Goal: Task Accomplishment & Management: Use online tool/utility

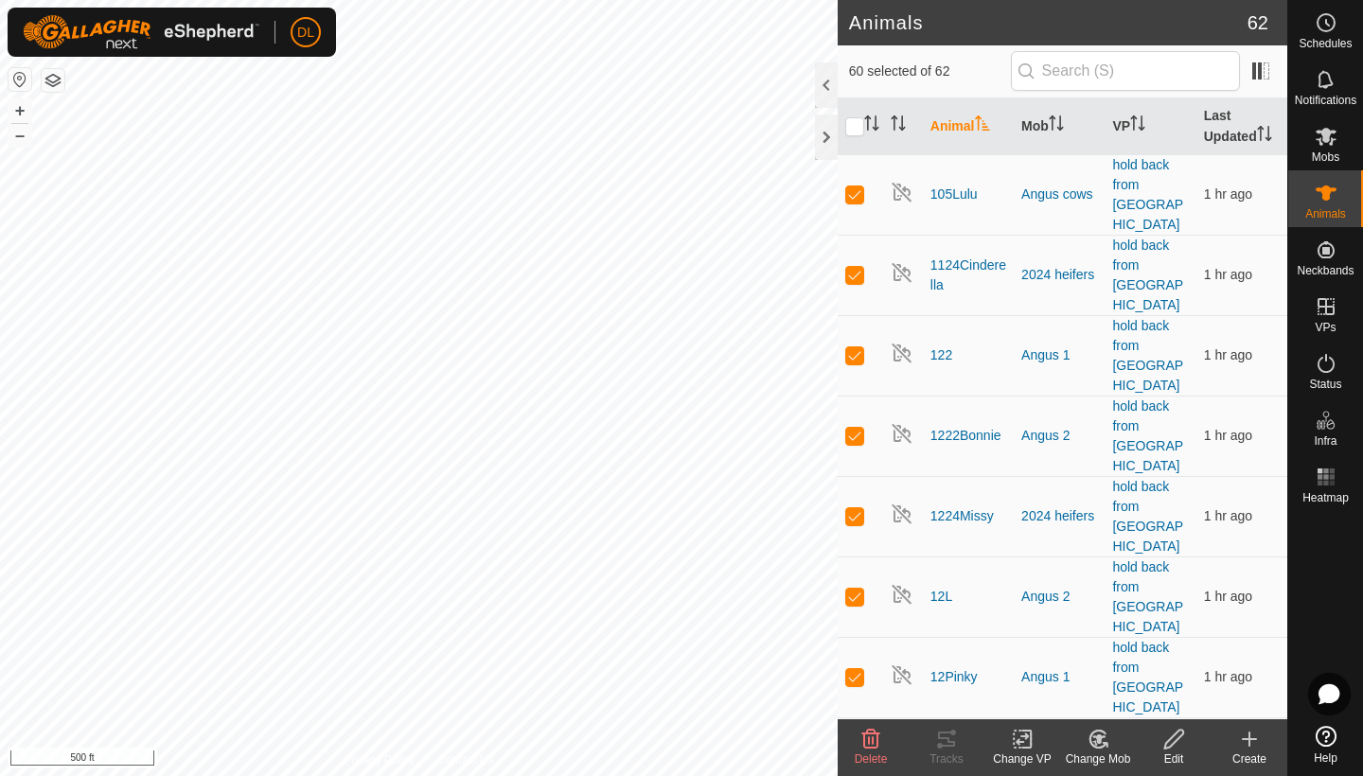
checkbox input "true"
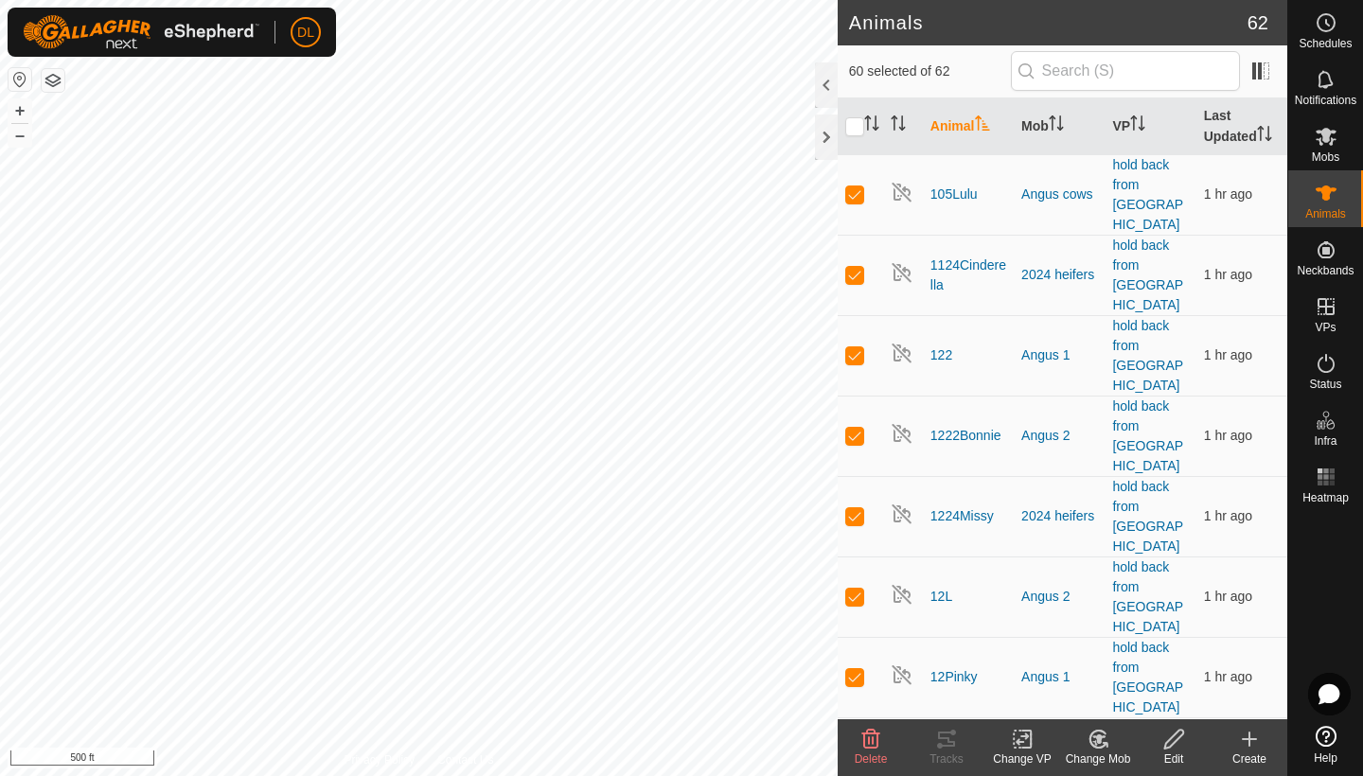
checkbox input "true"
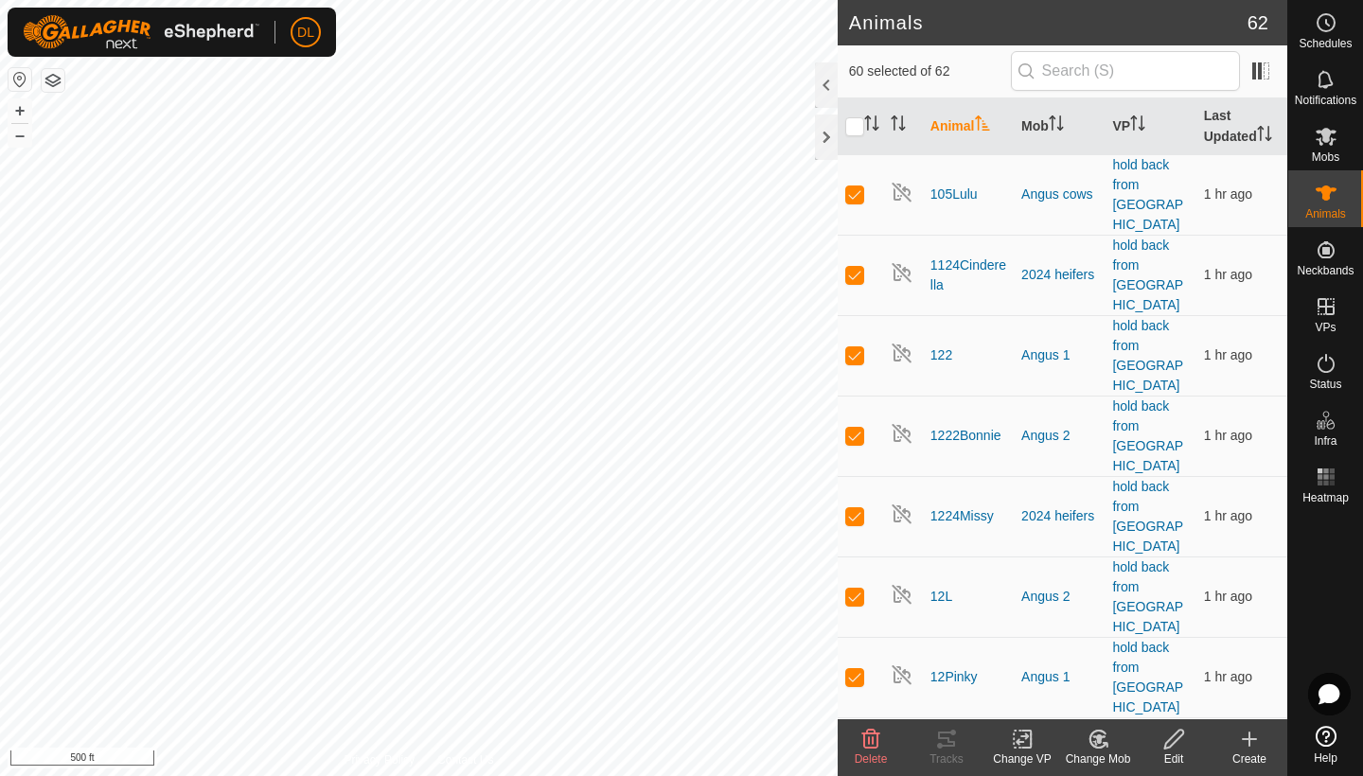
checkbox input "true"
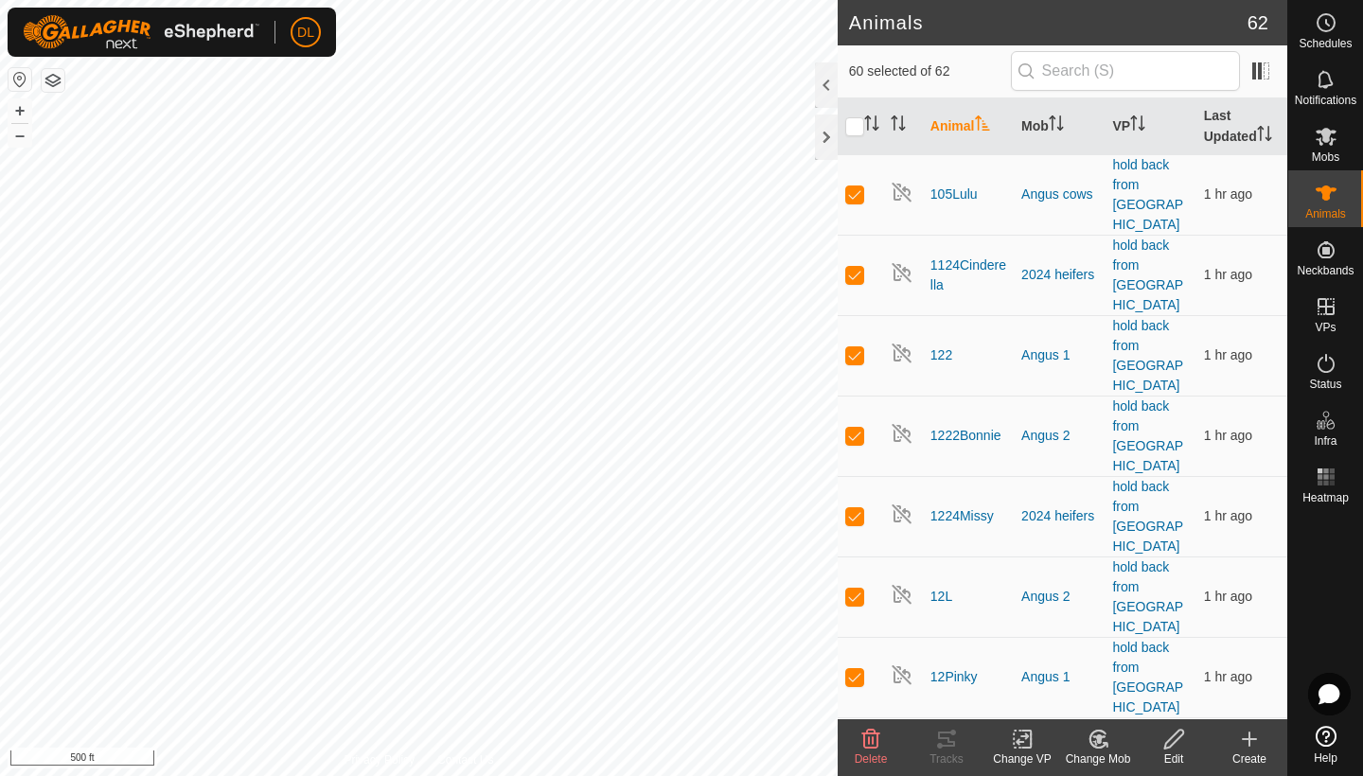
checkbox input "true"
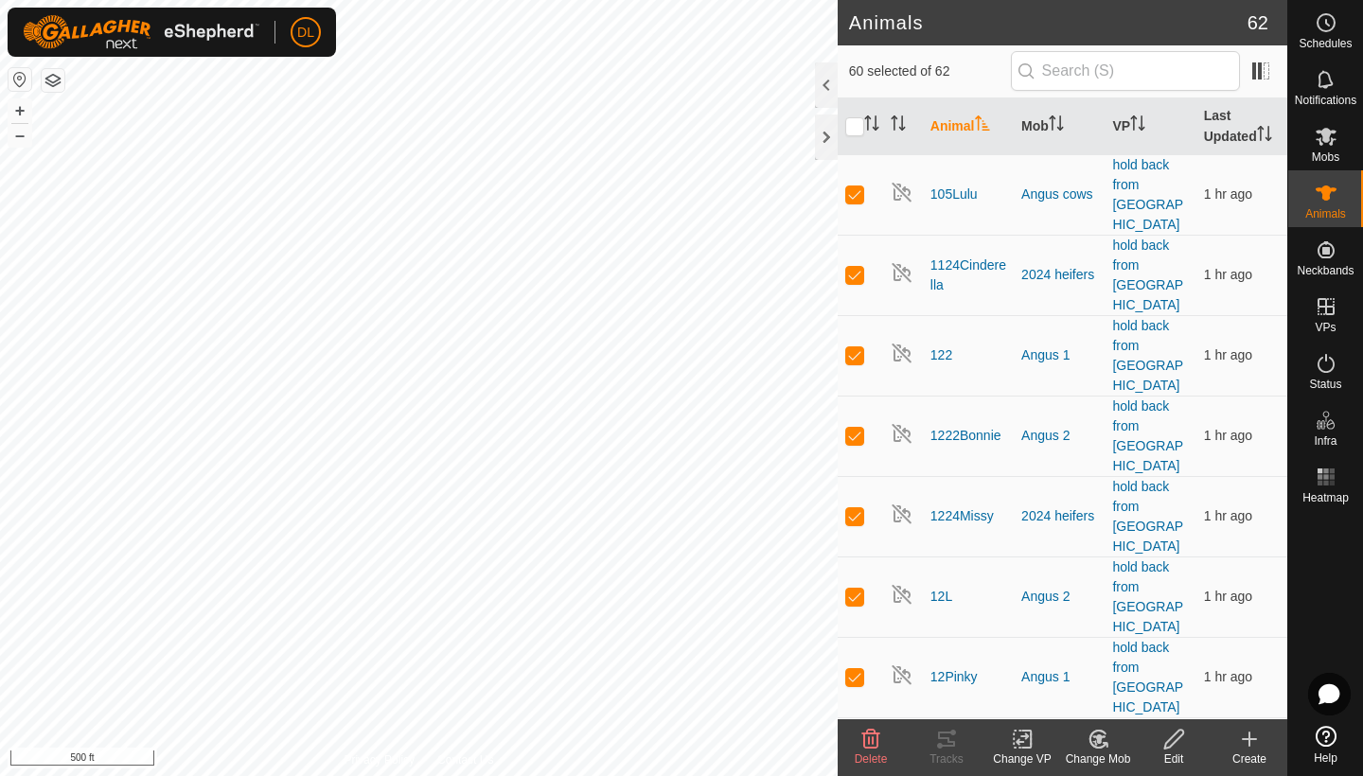
checkbox input "true"
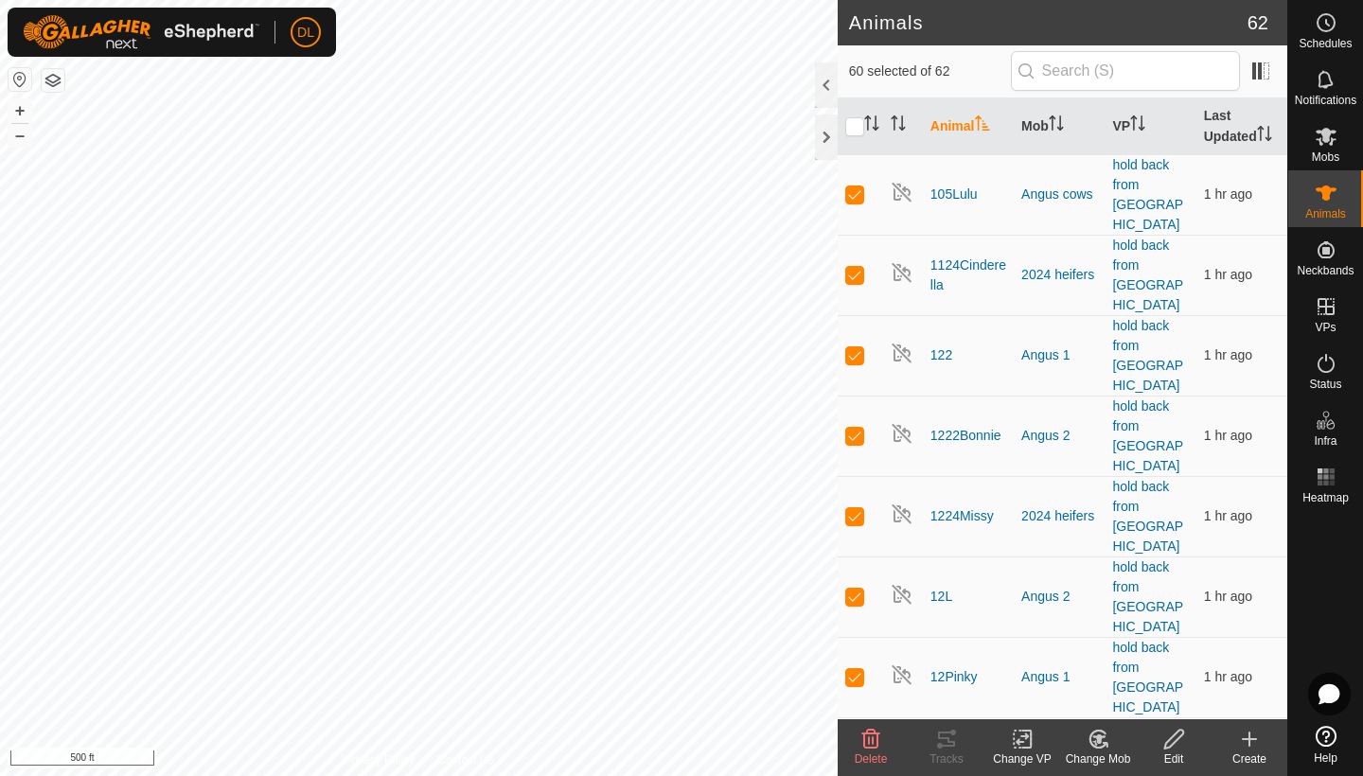
checkbox input "true"
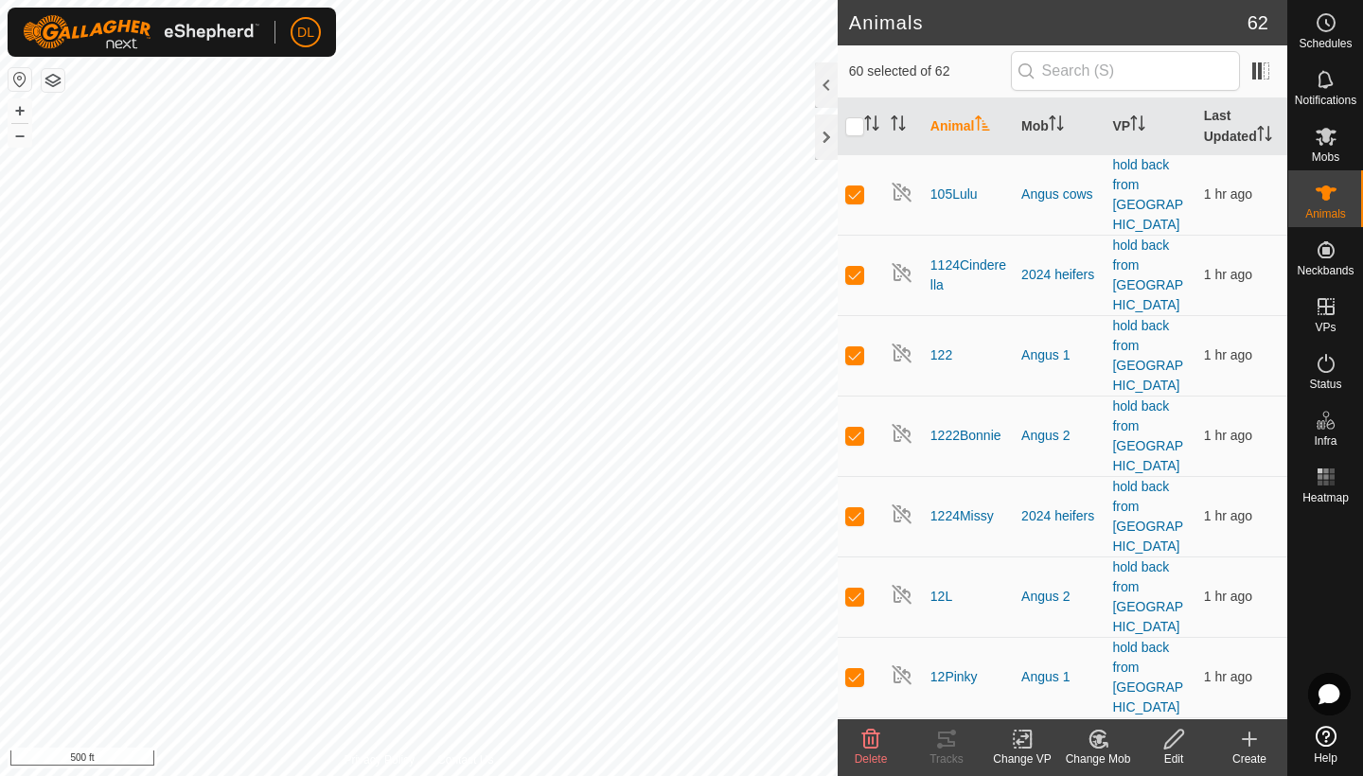
checkbox input "true"
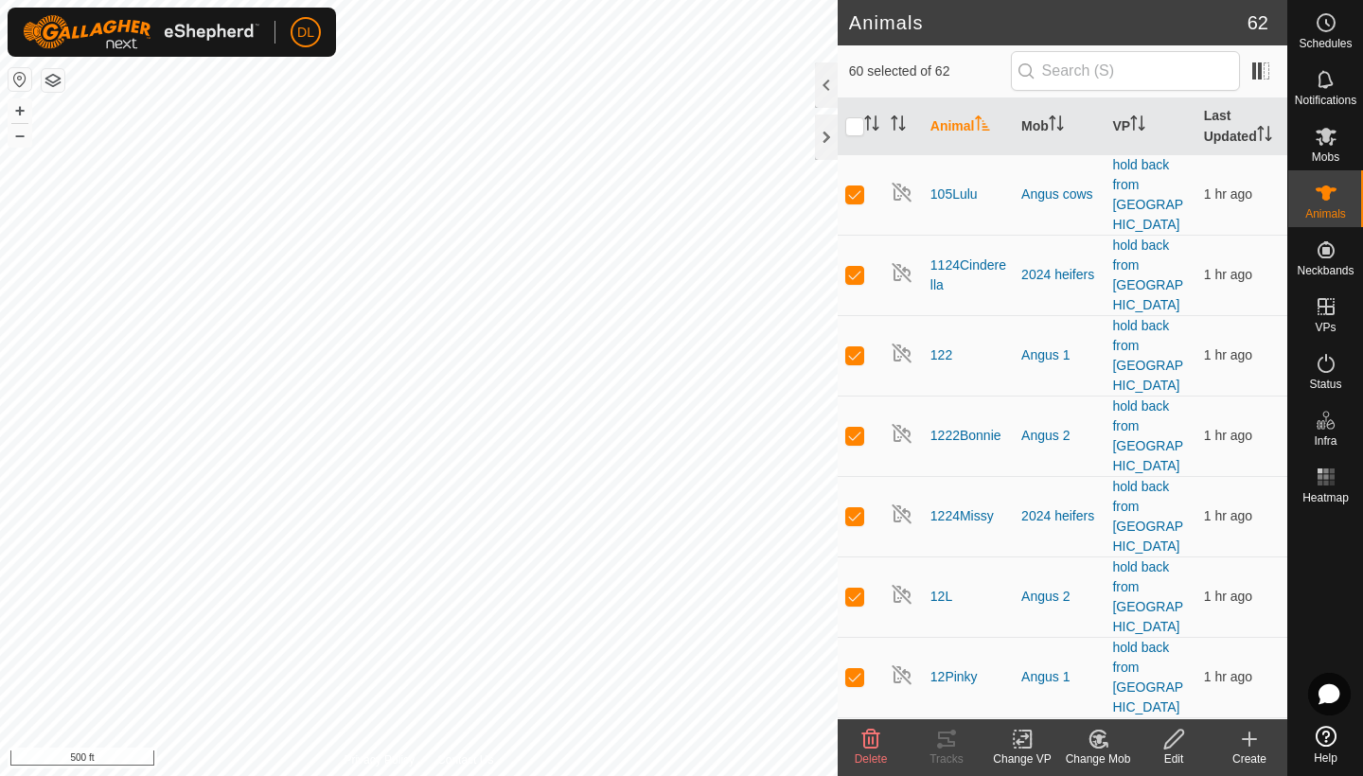
checkbox input "true"
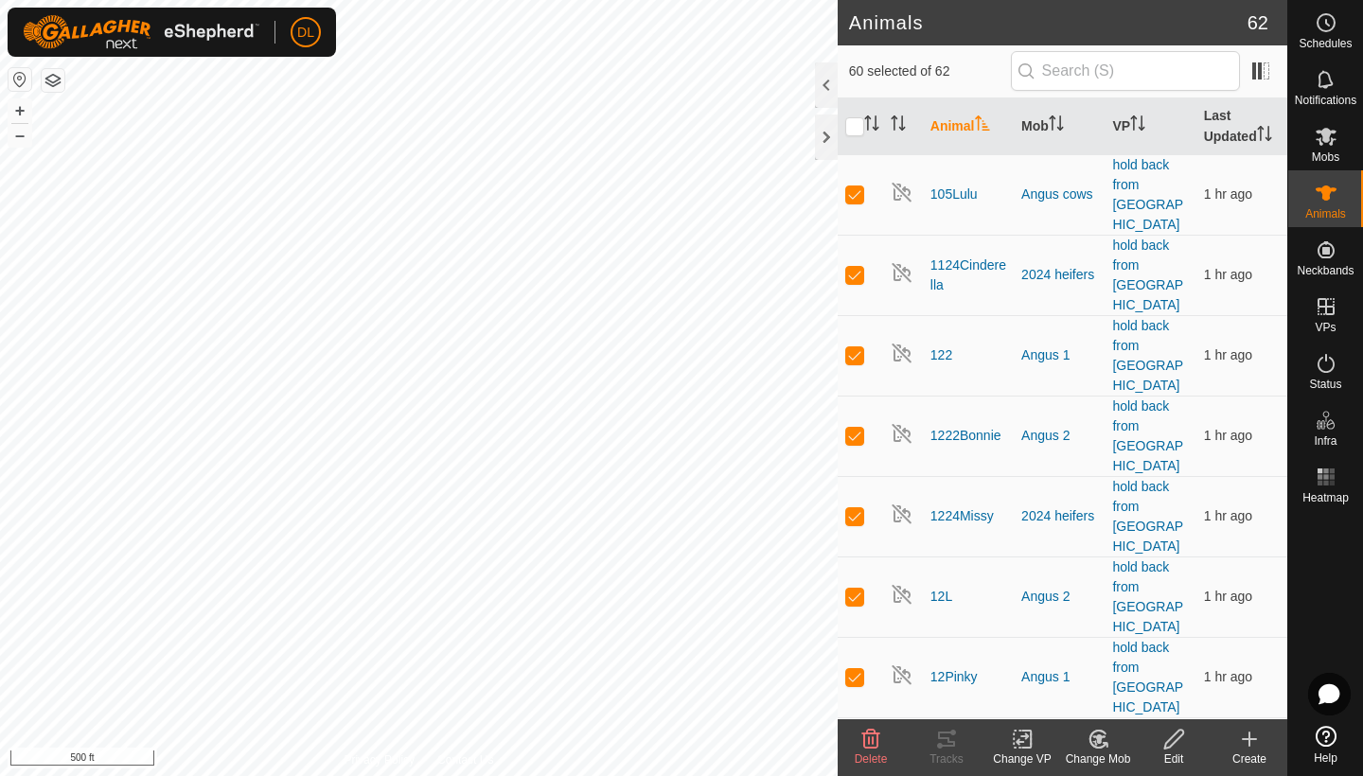
checkbox input "true"
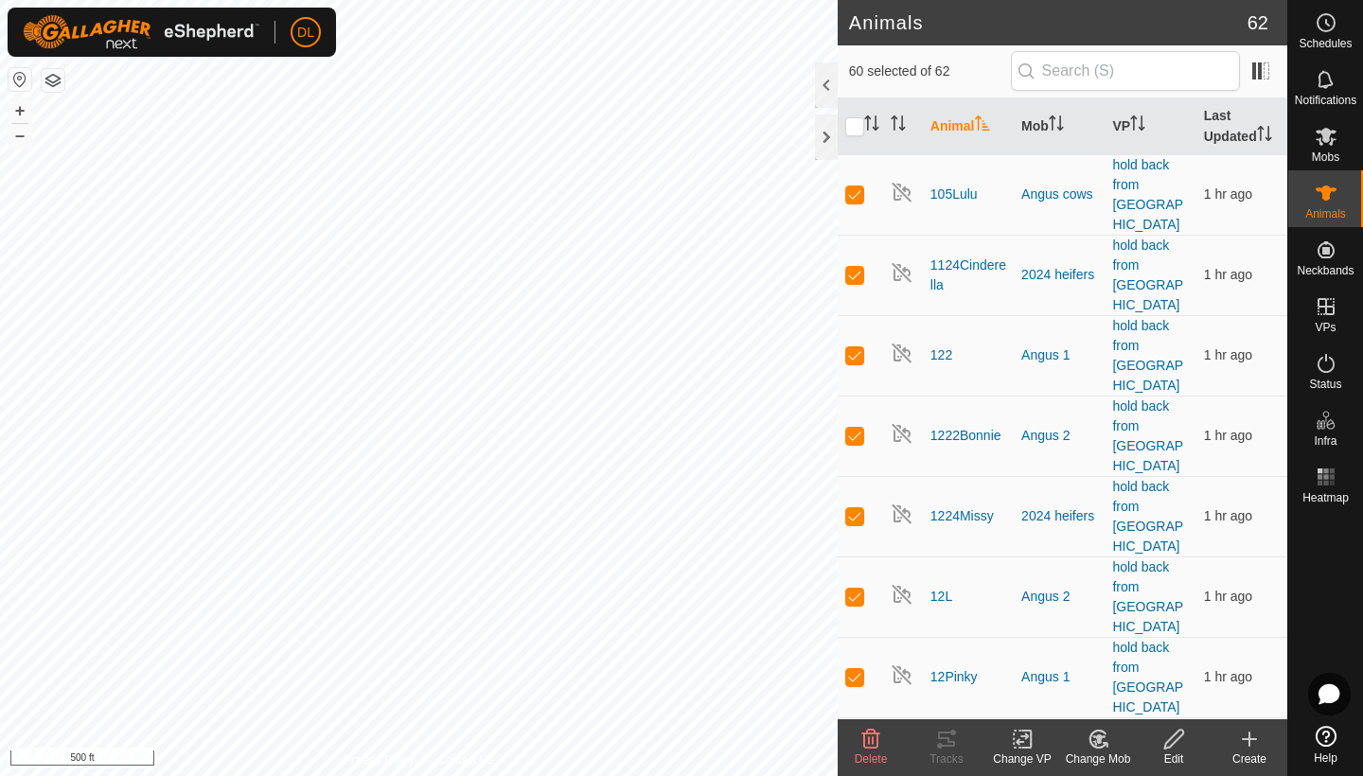
checkbox input "true"
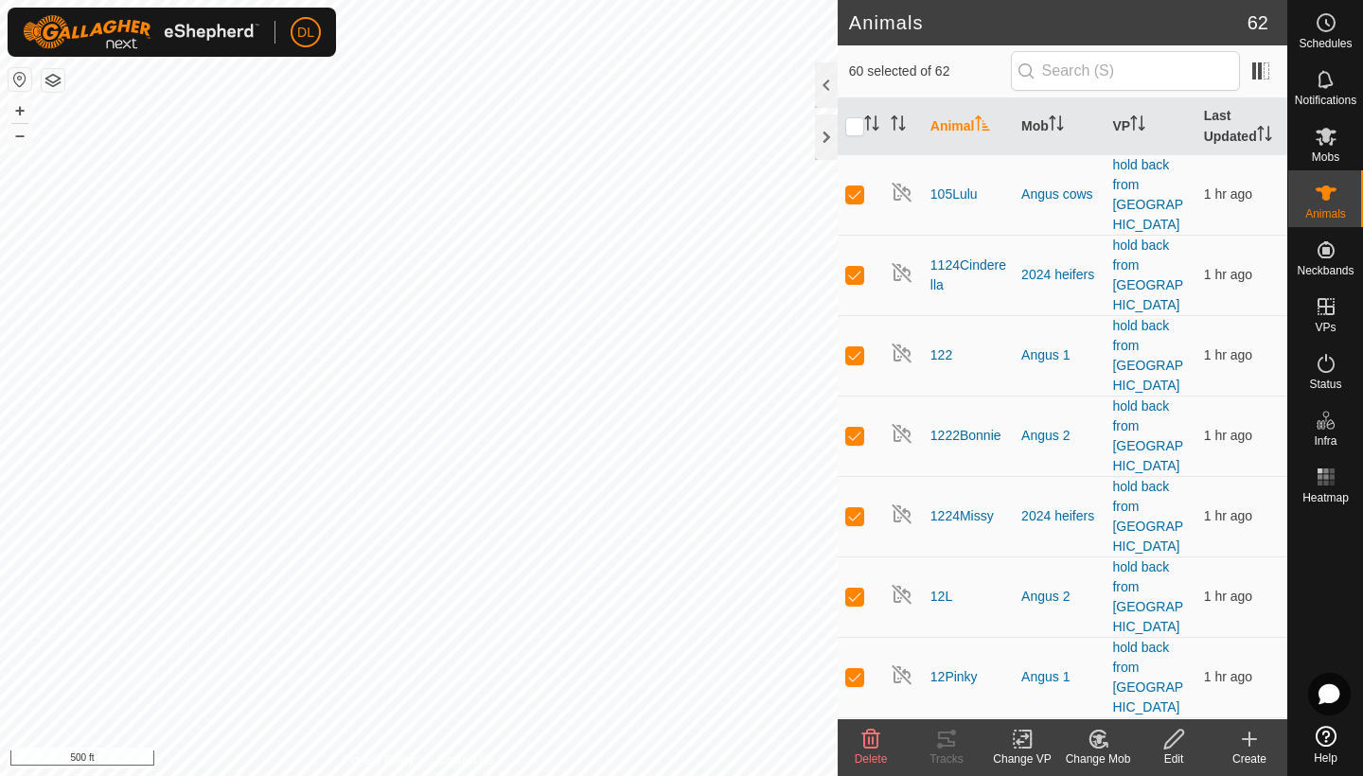
checkbox input "true"
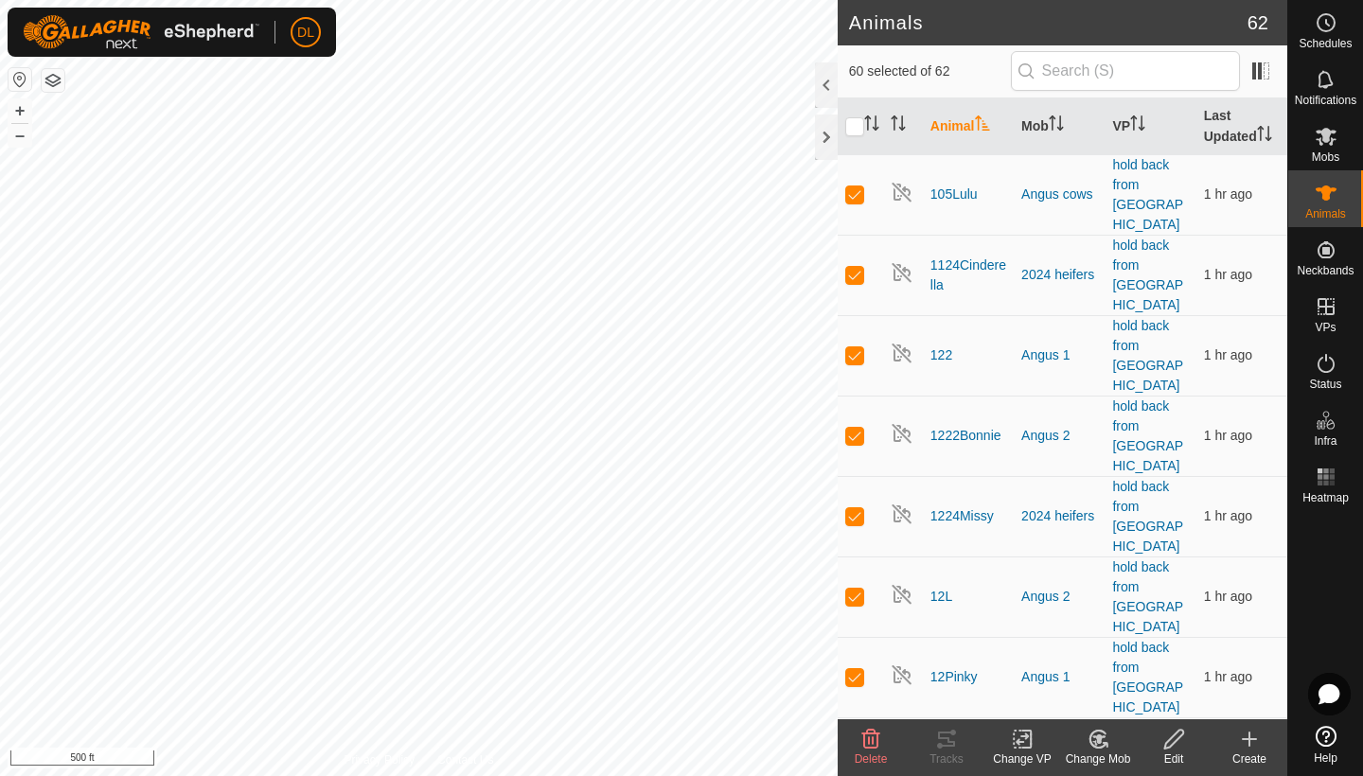
checkbox input "true"
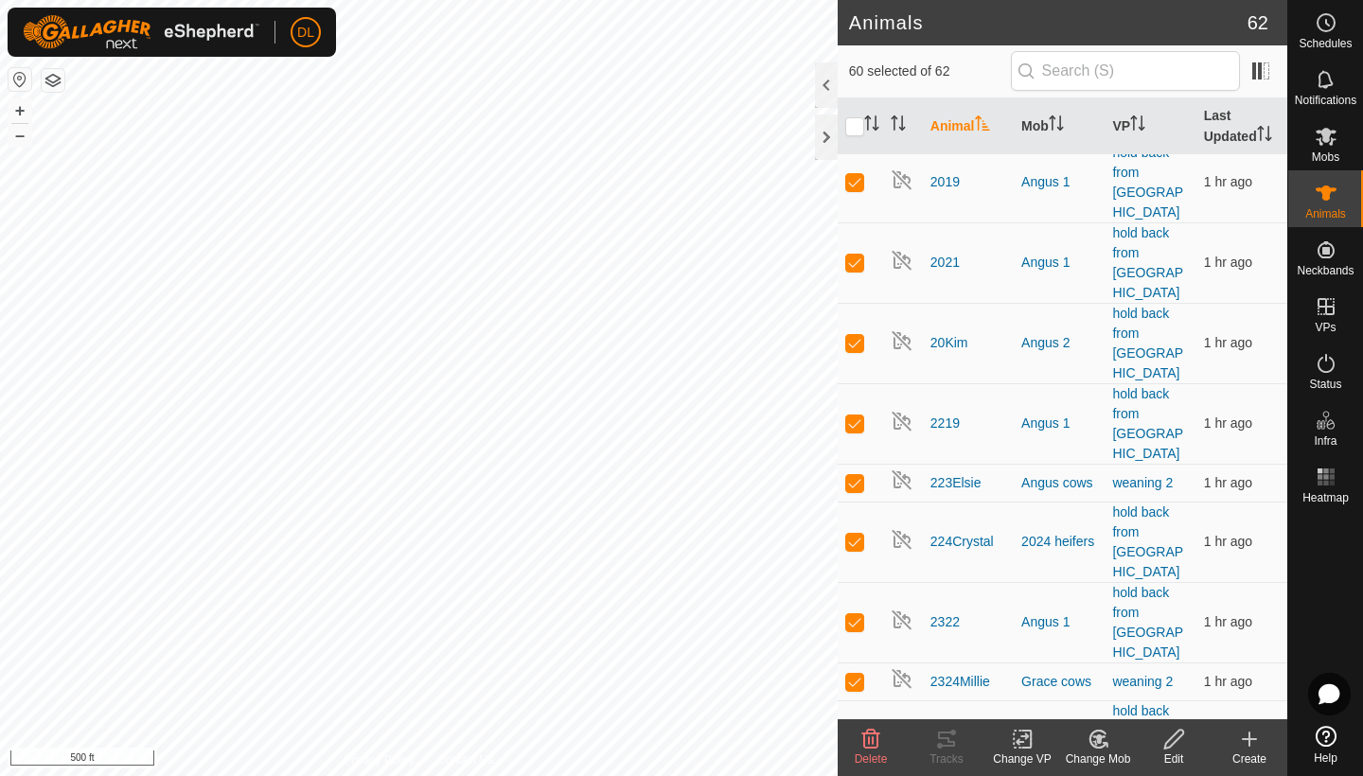
scroll to position [1755, 0]
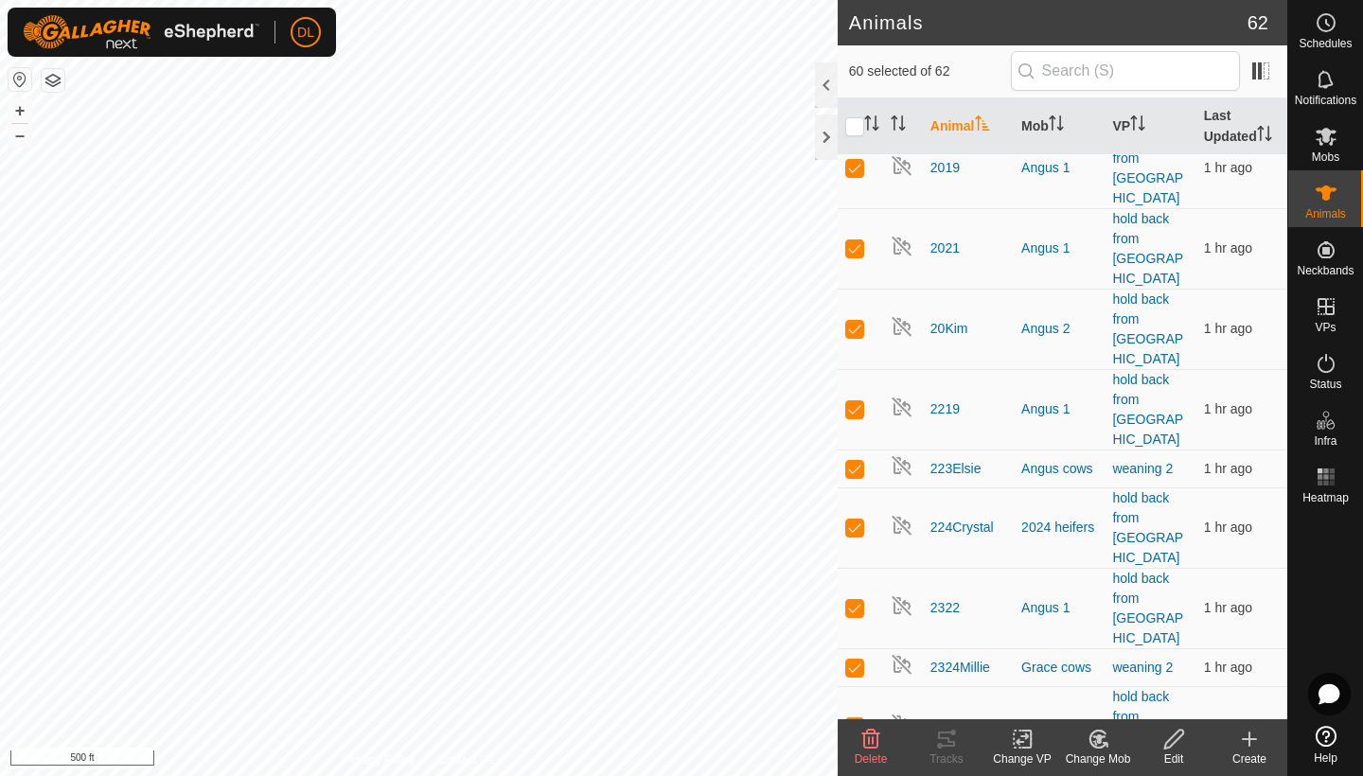
checkbox input "false"
click at [1019, 742] on icon at bounding box center [1022, 740] width 13 height 12
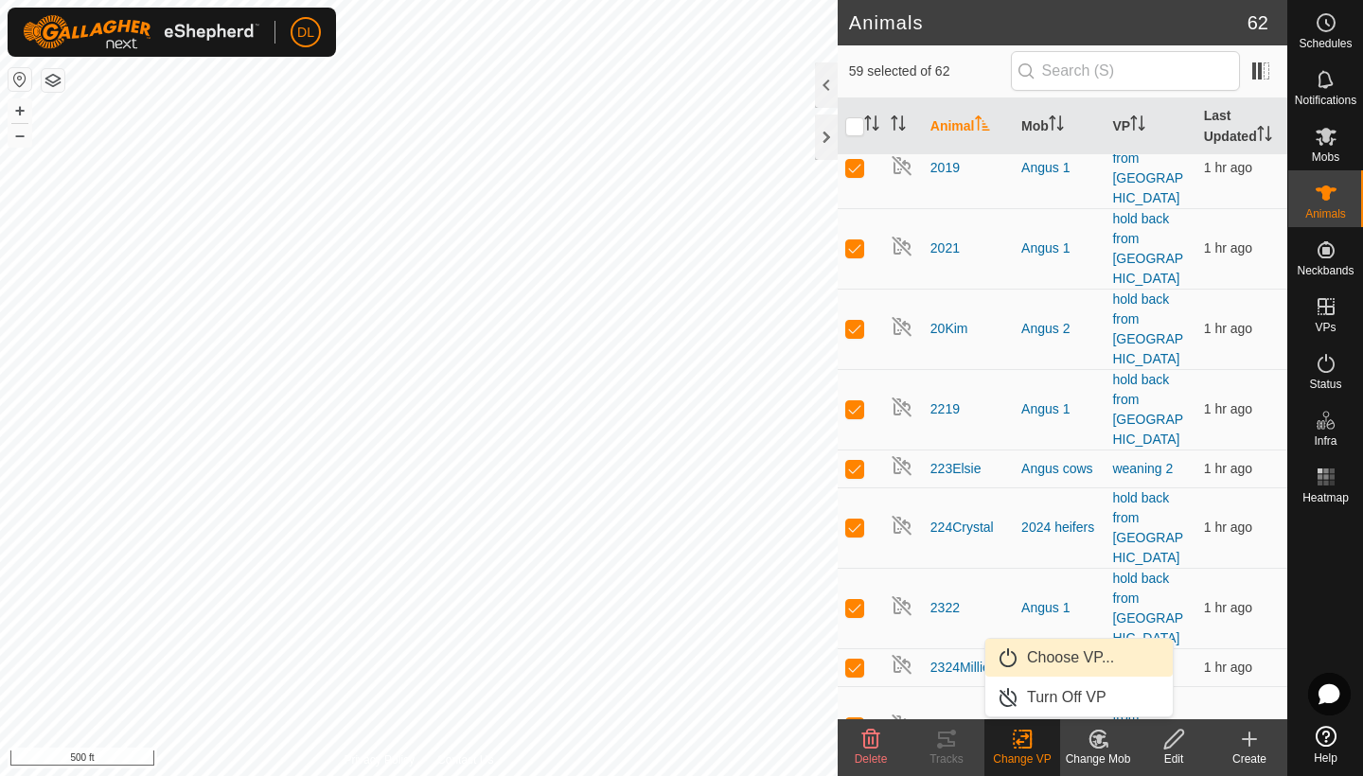
click at [1058, 658] on link "Choose VP..." at bounding box center [1079, 658] width 187 height 38
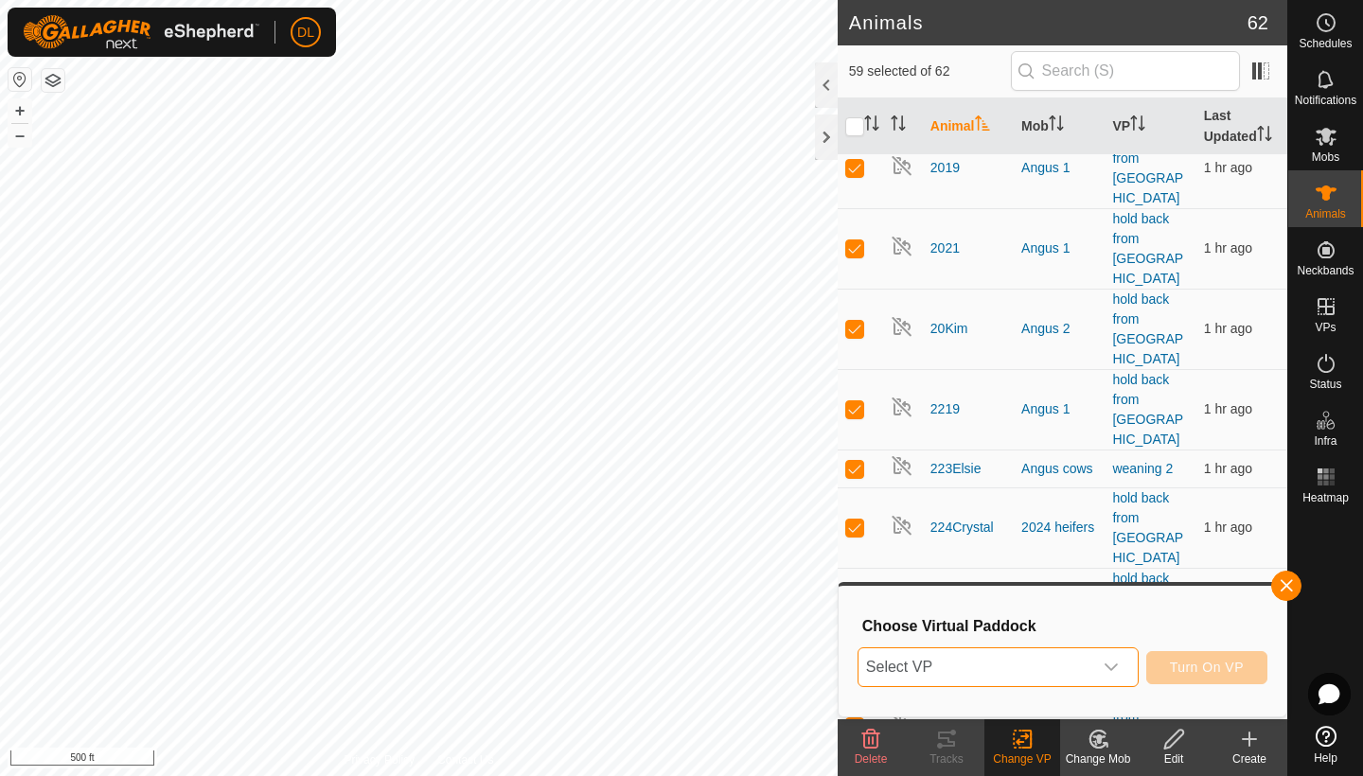
click at [1032, 666] on span "Select VP" at bounding box center [976, 668] width 234 height 38
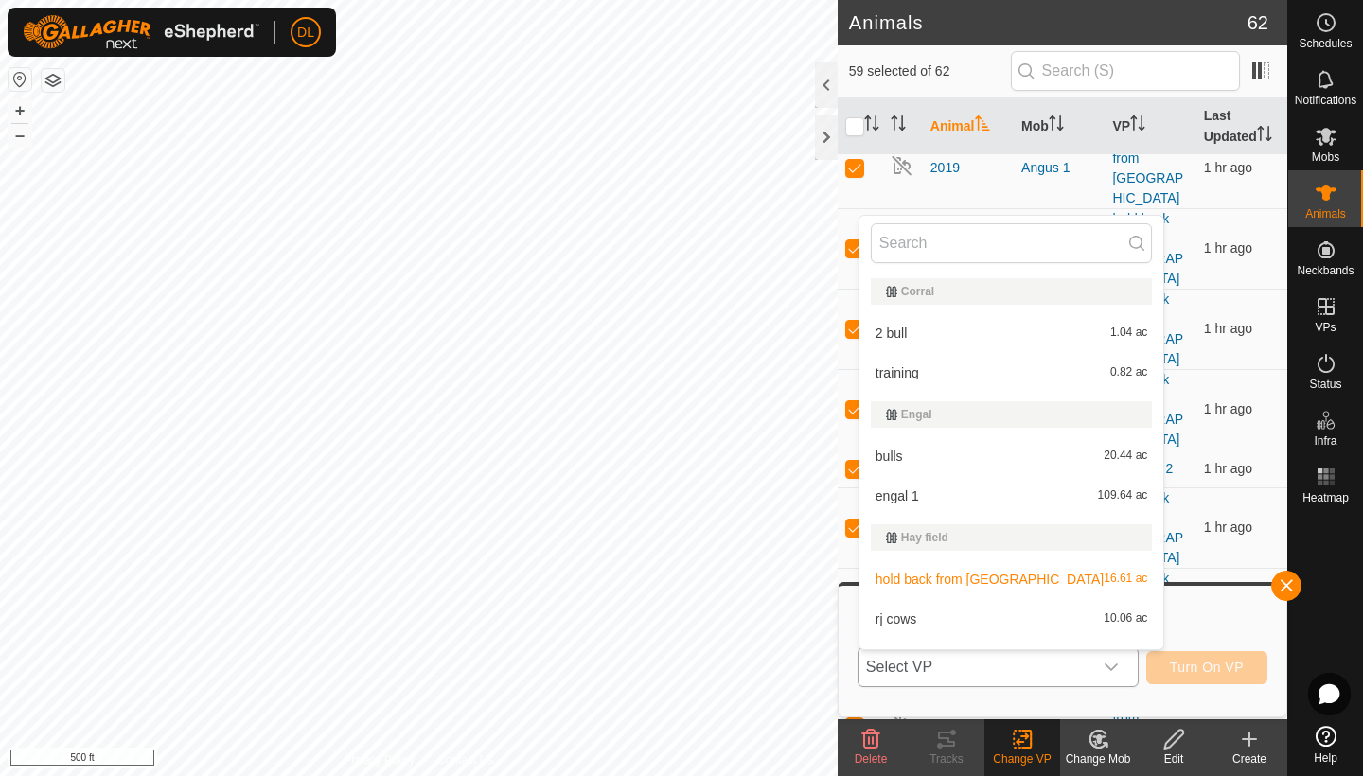
scroll to position [28, 0]
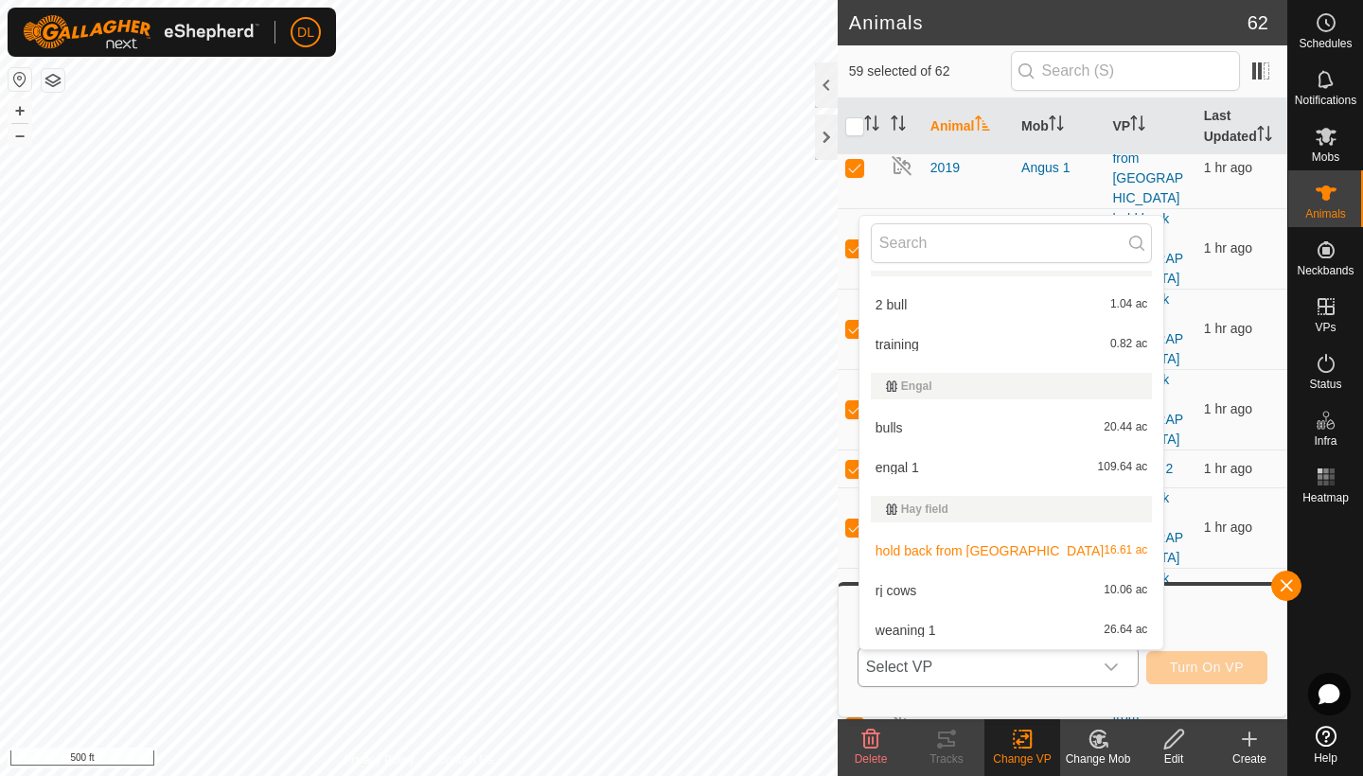
click at [967, 555] on li "hold back from [GEOGRAPHIC_DATA] 16.61 ac" at bounding box center [1012, 551] width 305 height 38
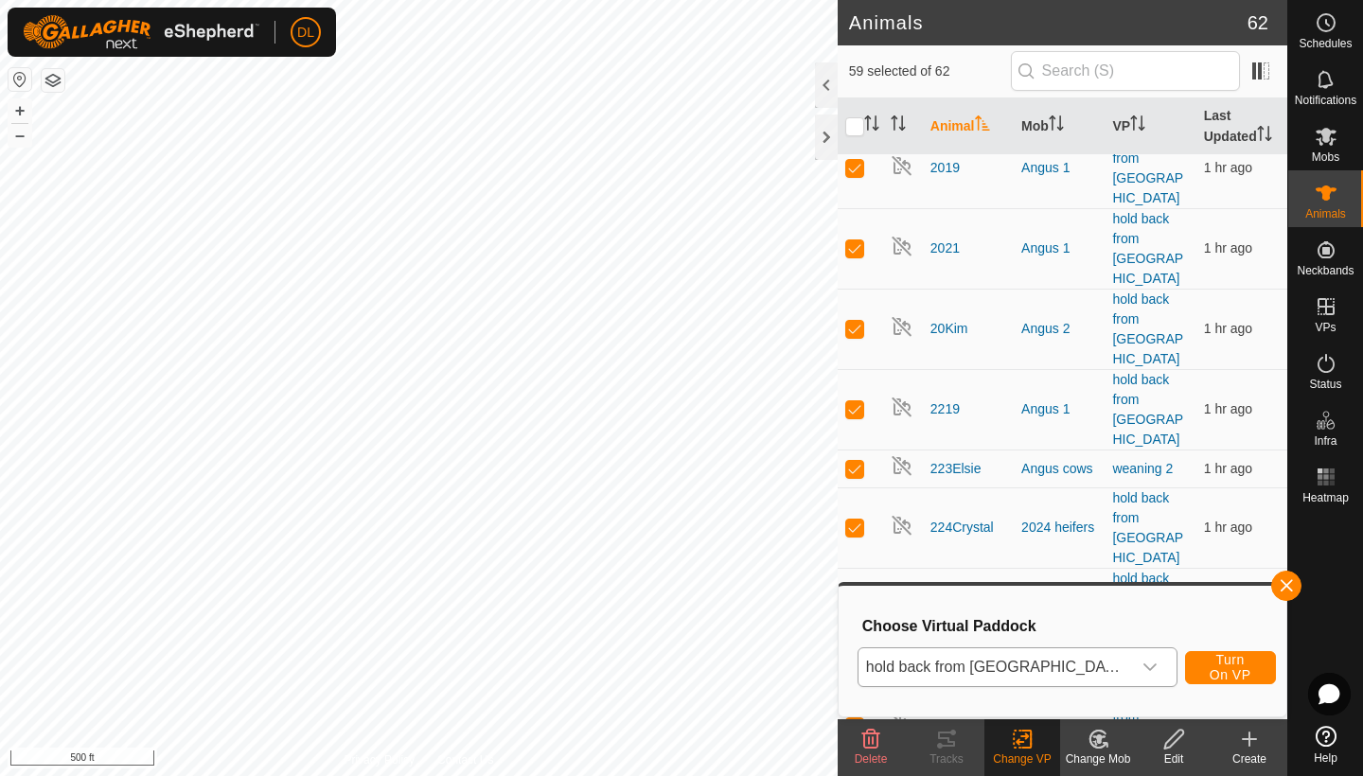
click at [1212, 665] on span "Turn On VP" at bounding box center [1231, 667] width 44 height 30
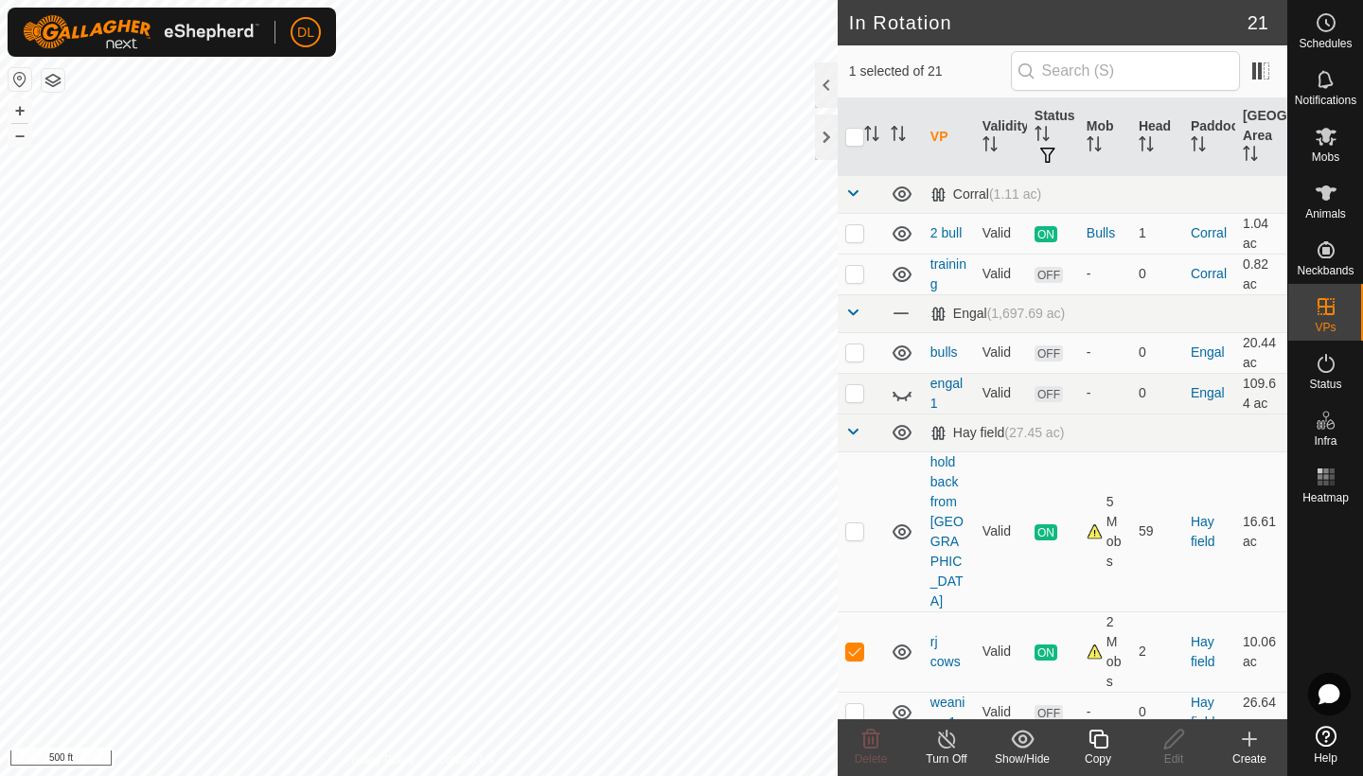
checkbox input "false"
checkbox input "true"
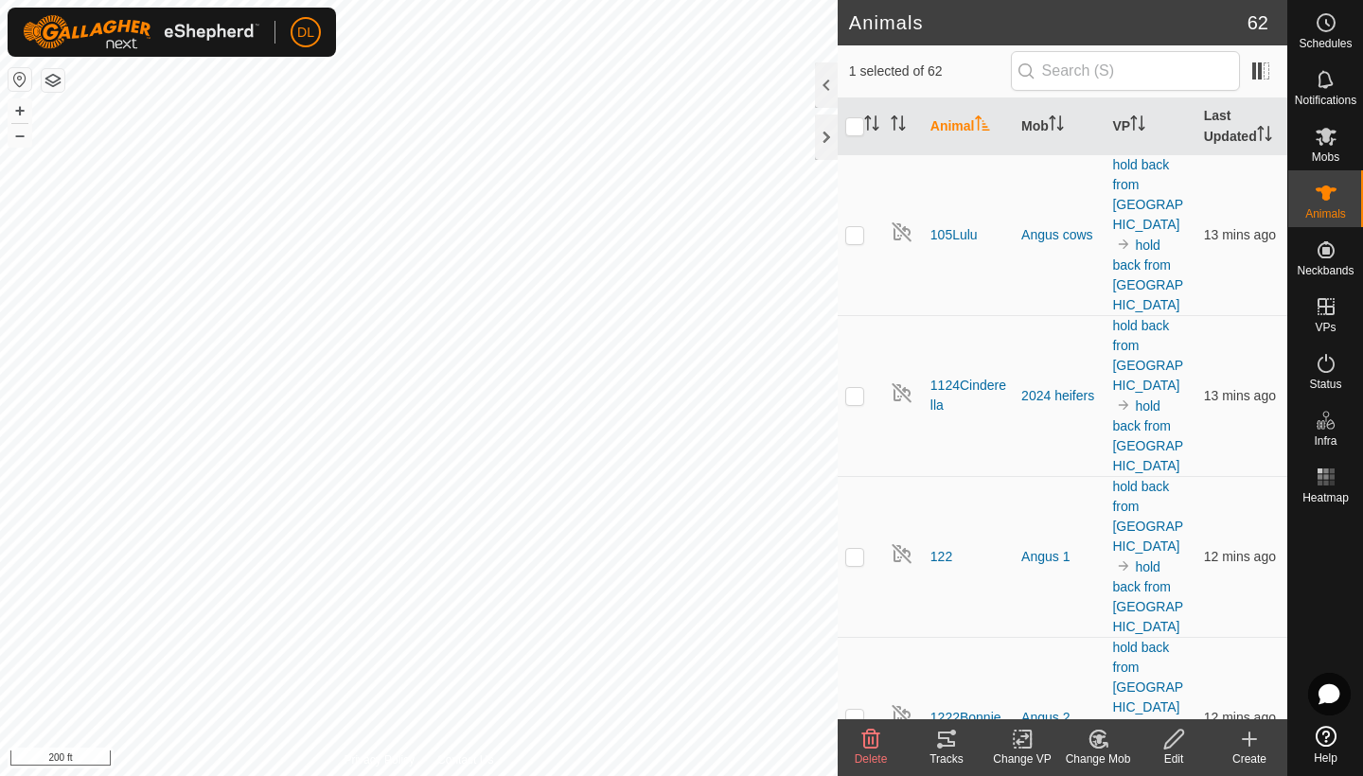
click at [944, 752] on div "Tracks" at bounding box center [947, 759] width 76 height 17
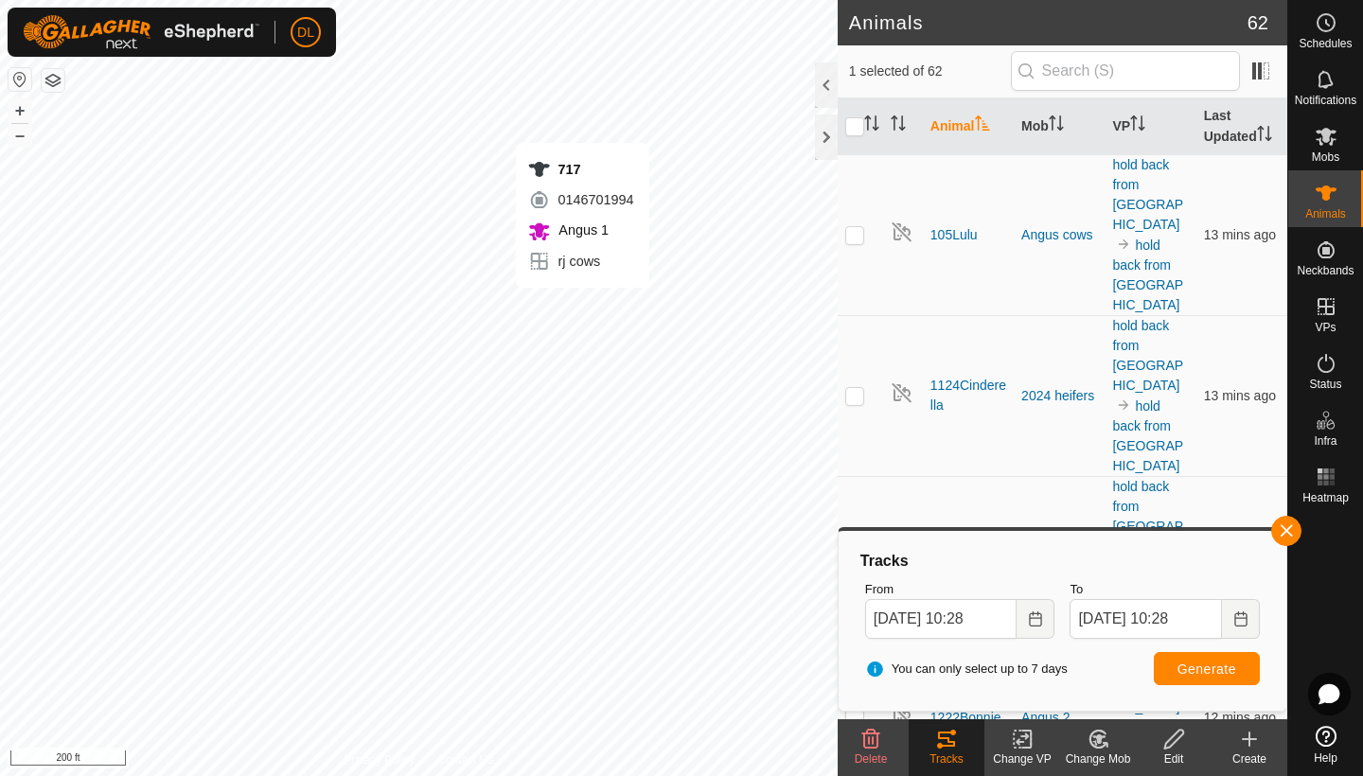
checkbox input "false"
click at [1280, 532] on button "button" at bounding box center [1287, 531] width 30 height 30
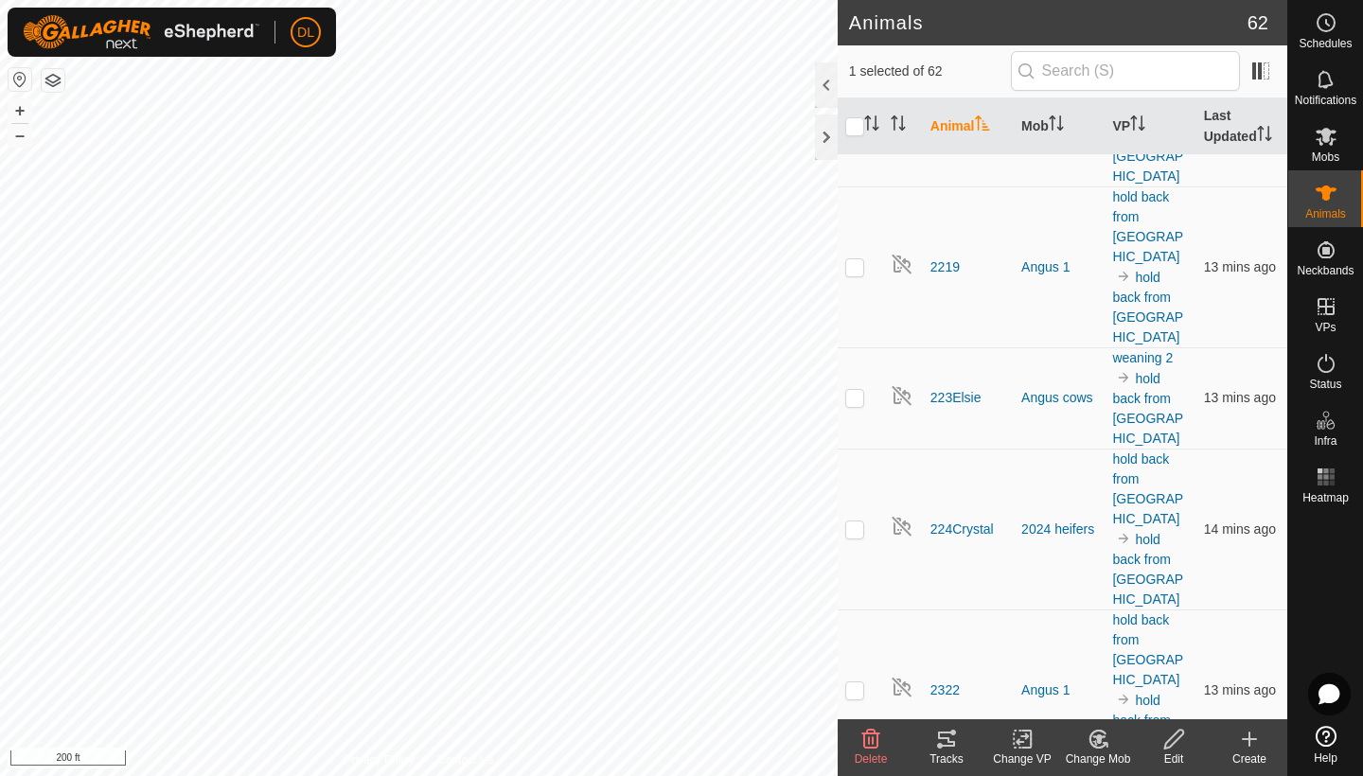
scroll to position [3938, 0]
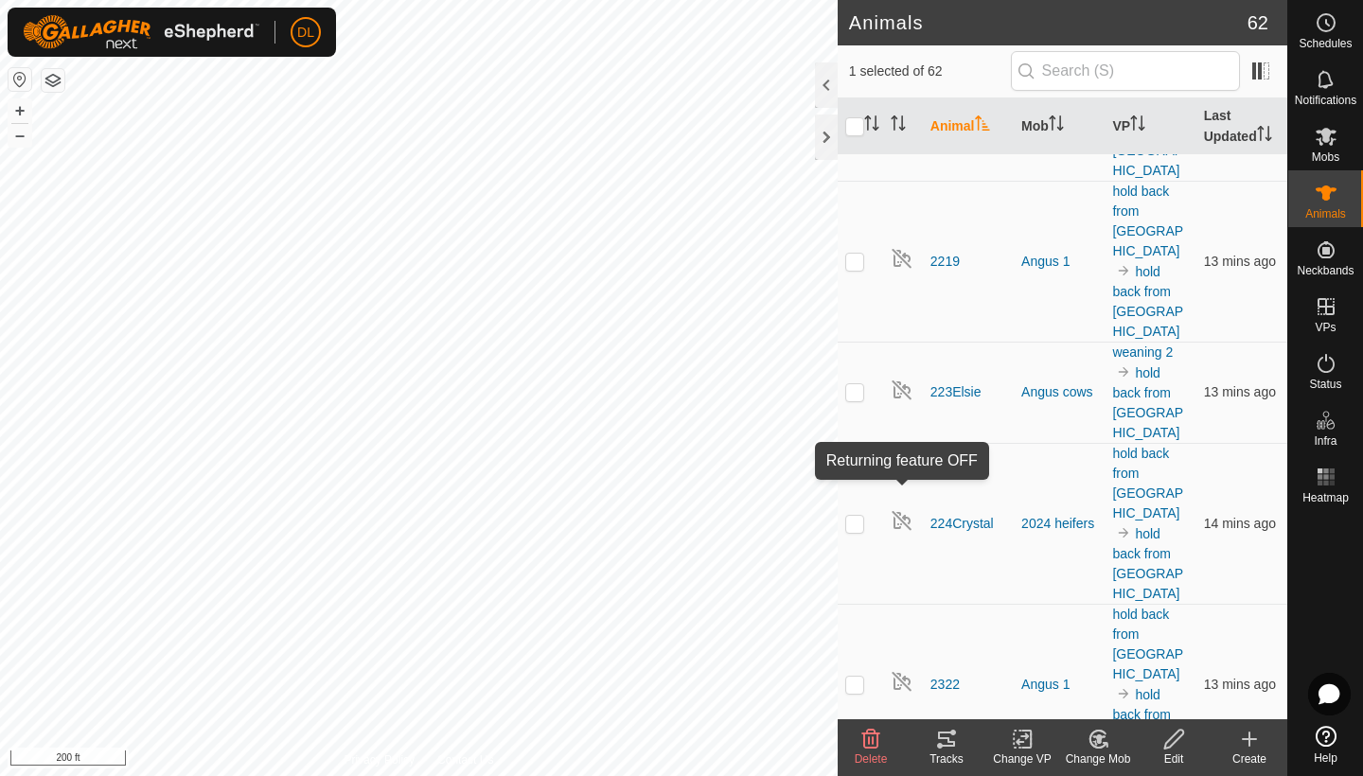
click at [1169, 746] on icon at bounding box center [1175, 739] width 24 height 23
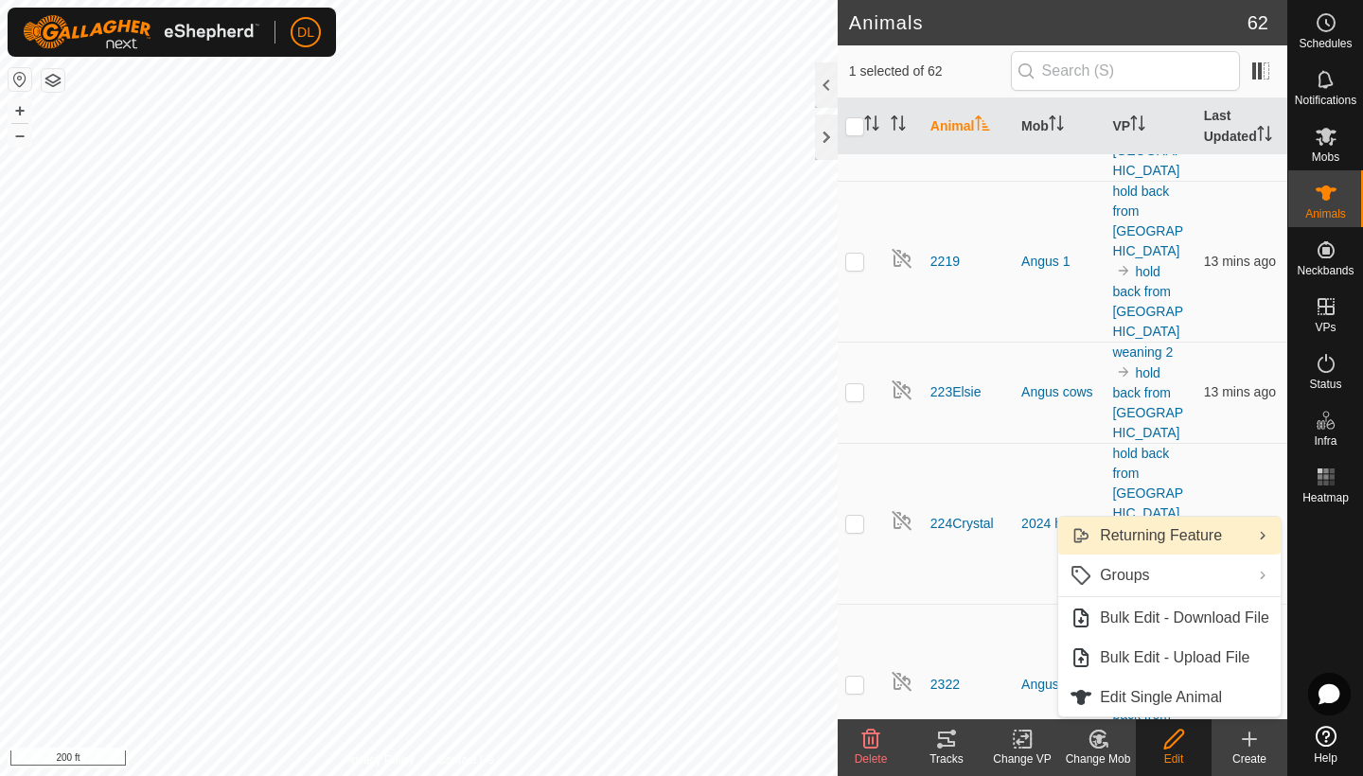
click at [1140, 542] on link "Returning Feature" at bounding box center [1170, 536] width 223 height 38
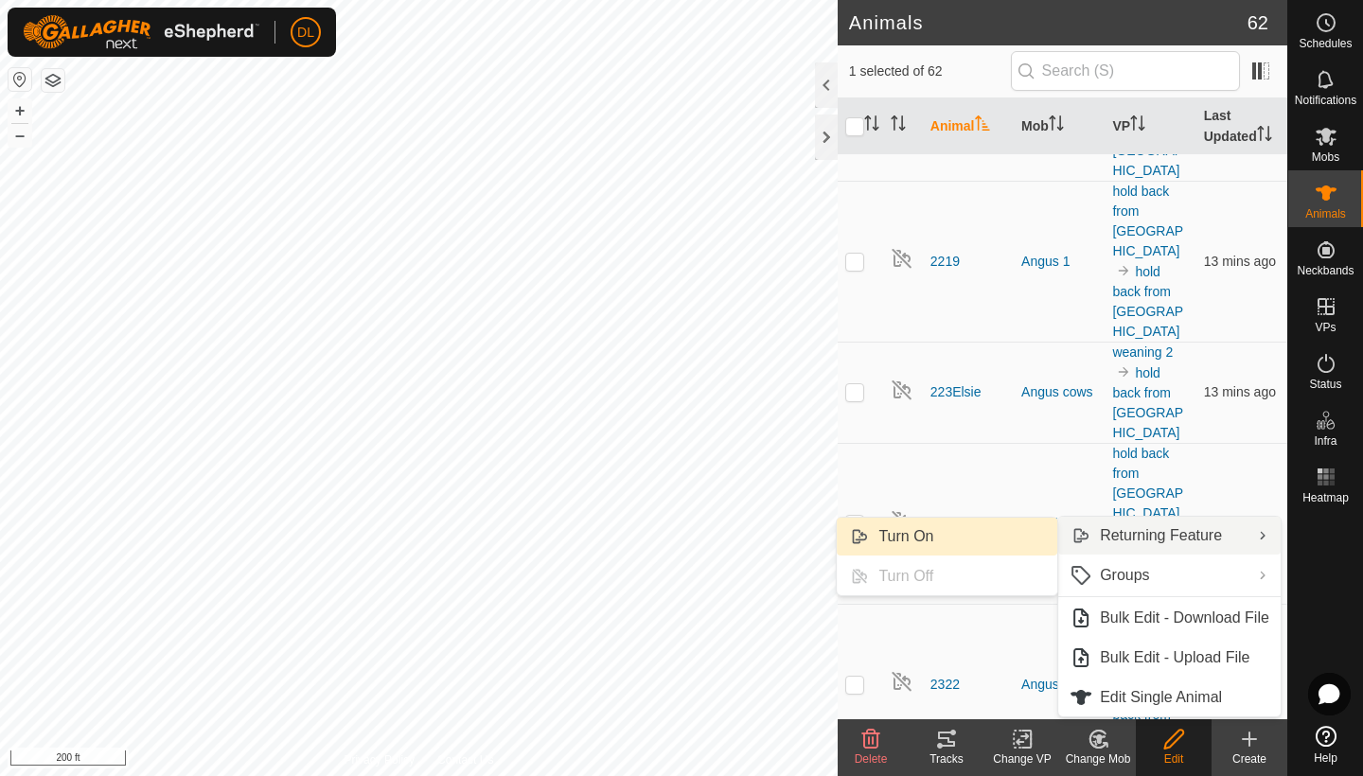
click at [926, 531] on link "Turn On" at bounding box center [947, 537] width 221 height 38
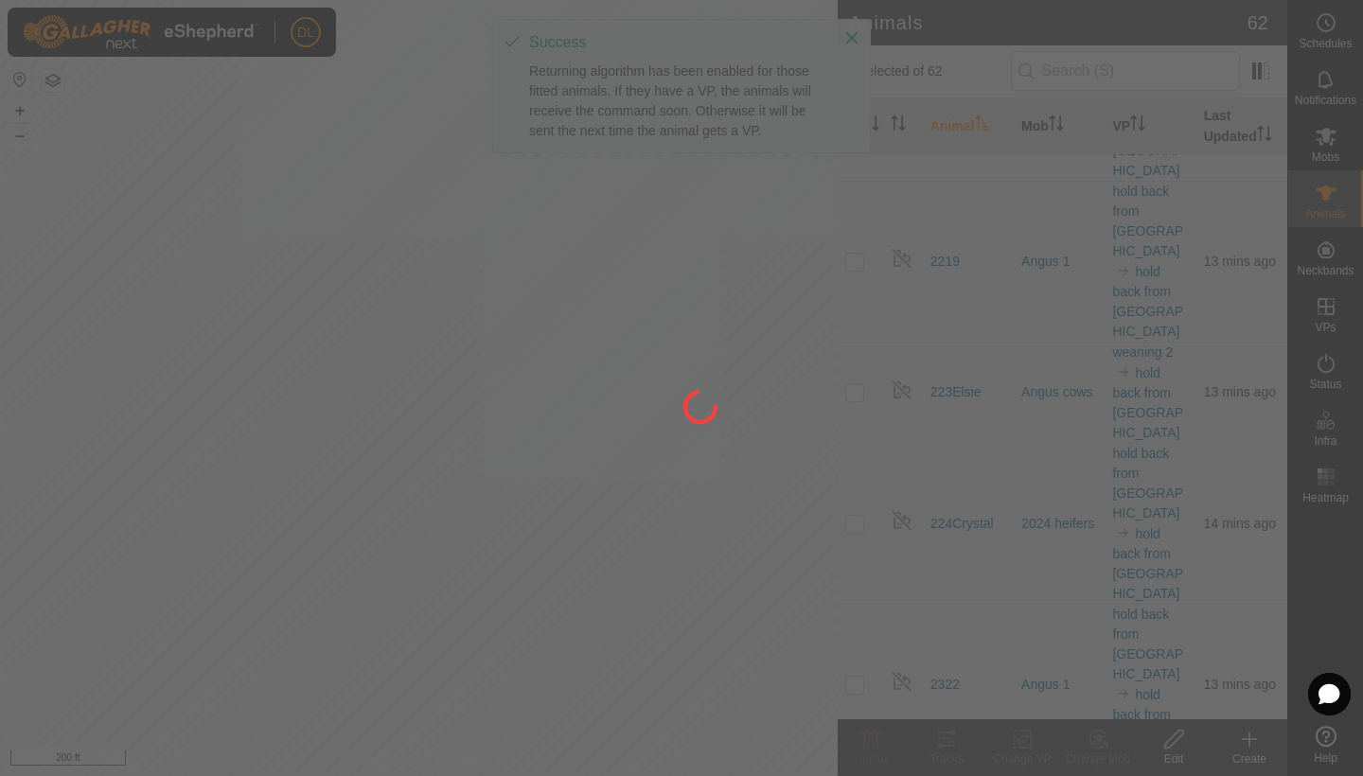
scroll to position [1951, 0]
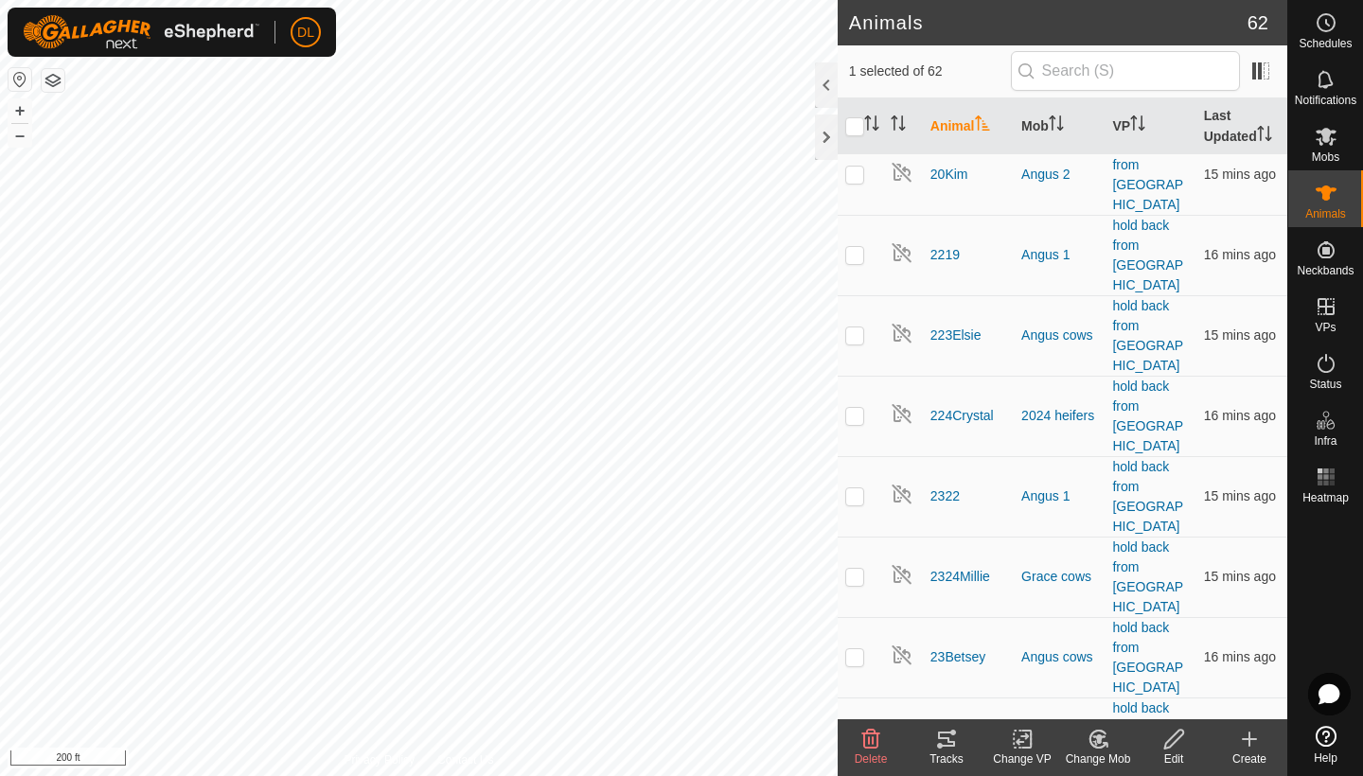
click at [945, 745] on icon at bounding box center [946, 739] width 17 height 15
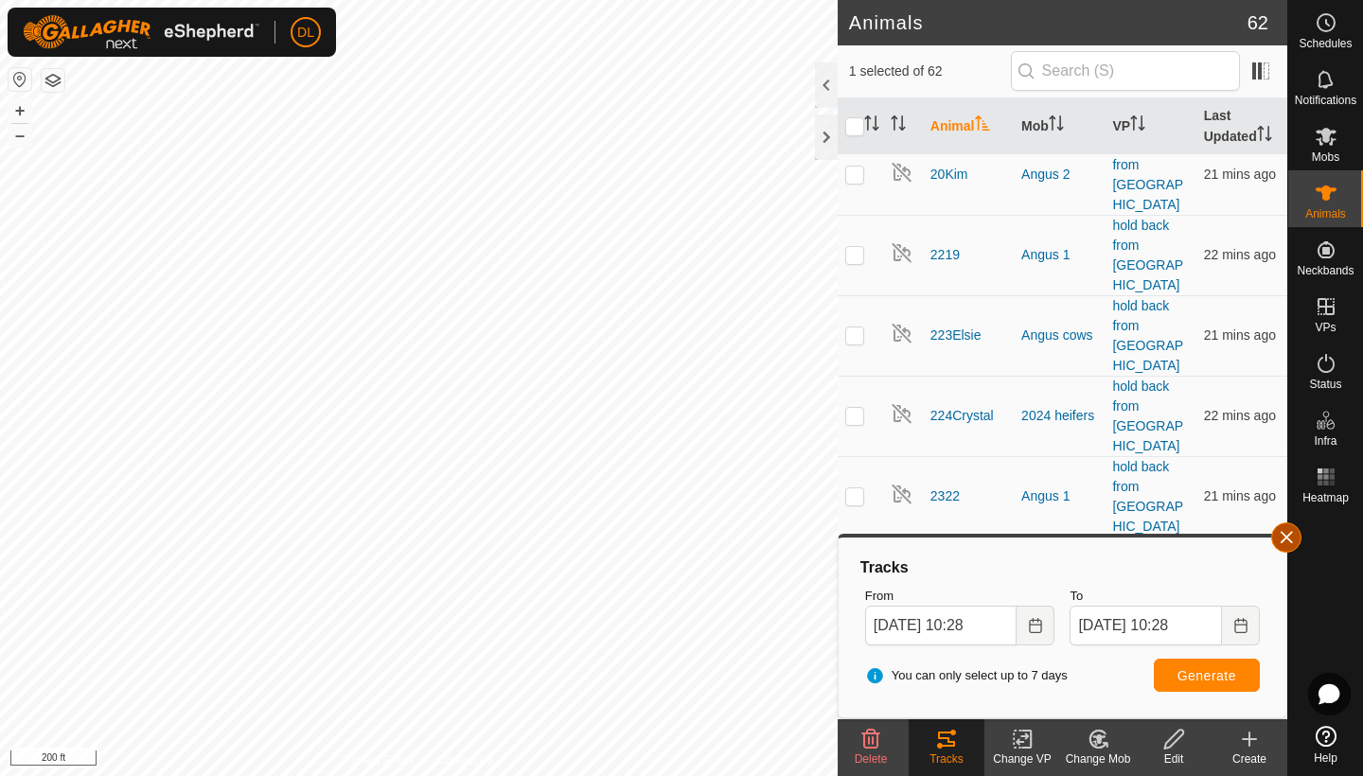
click at [1284, 544] on button "button" at bounding box center [1287, 538] width 30 height 30
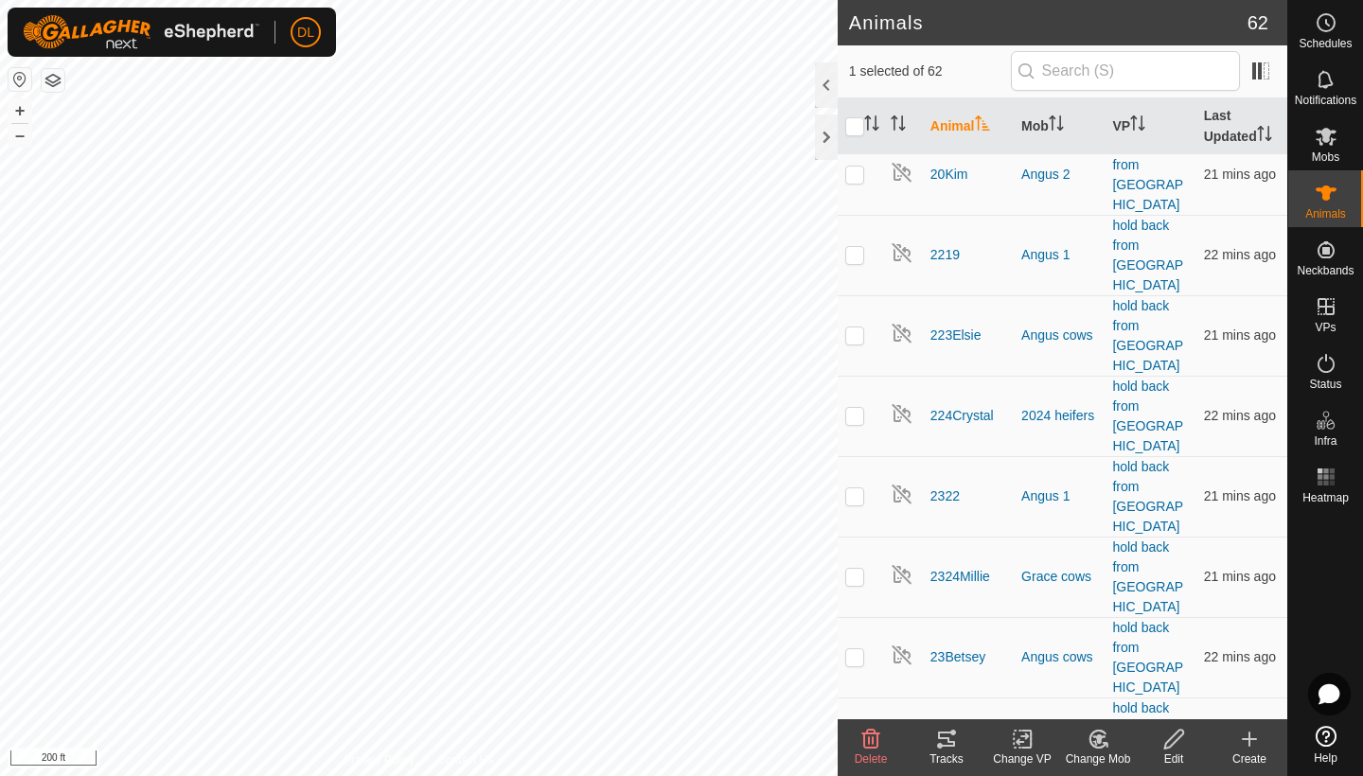
checkbox input "true"
click at [936, 739] on icon at bounding box center [946, 739] width 23 height 23
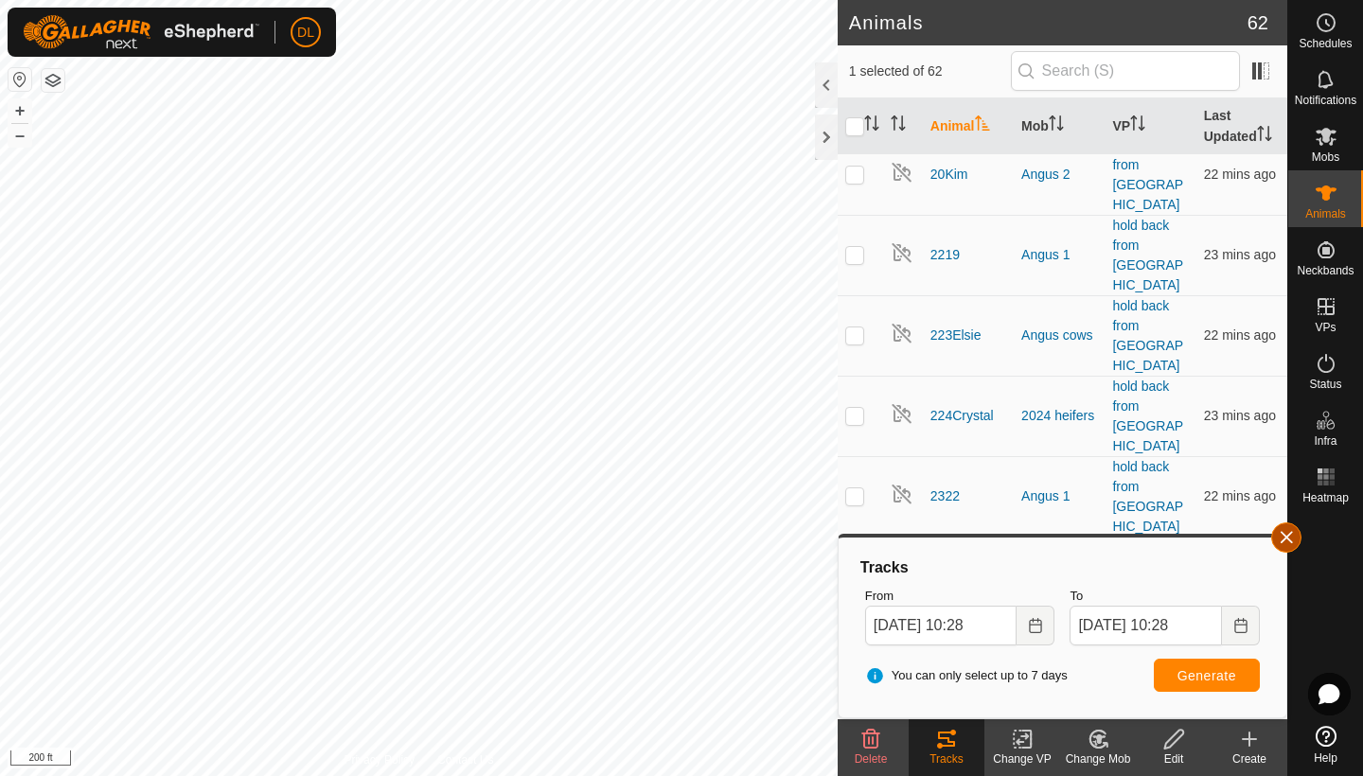
click at [1293, 536] on button "button" at bounding box center [1287, 538] width 30 height 30
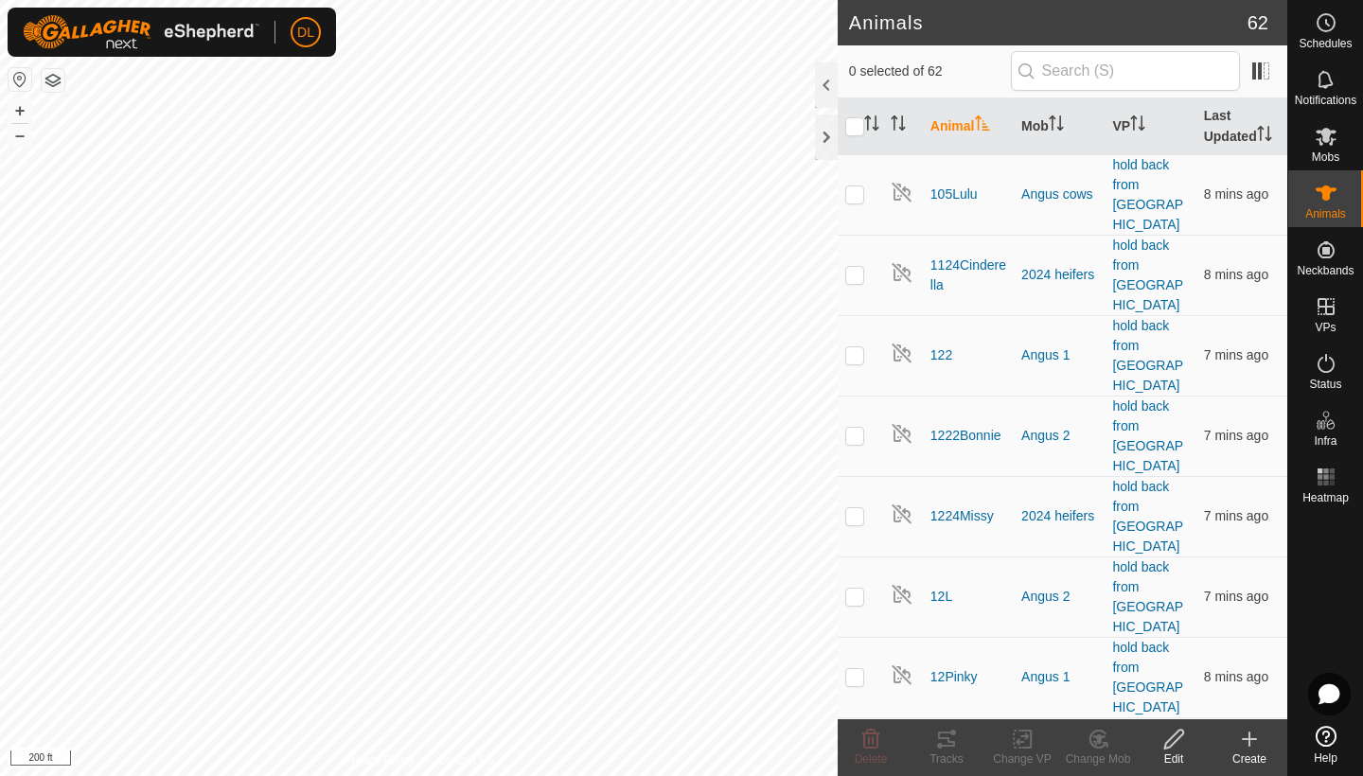
checkbox input "true"
click at [943, 752] on div "Tracks" at bounding box center [947, 759] width 76 height 17
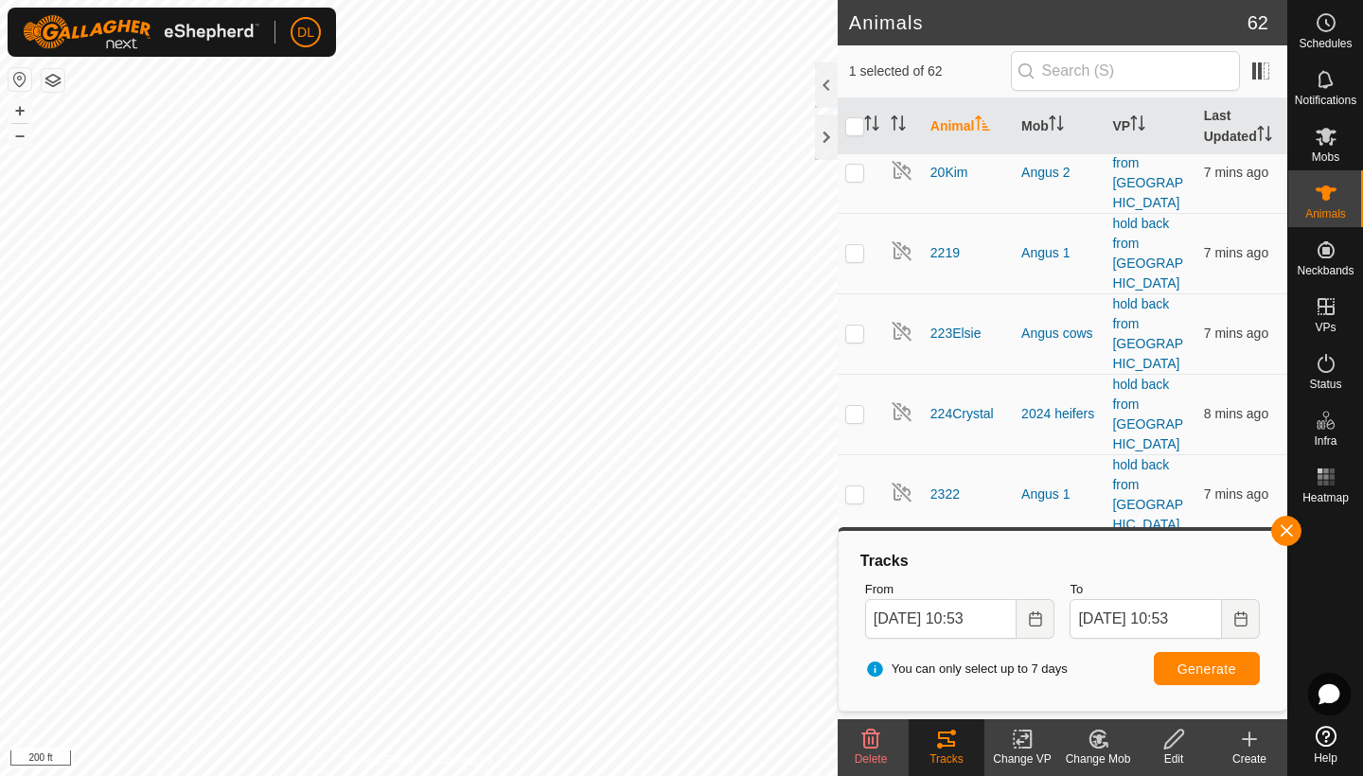
scroll to position [1951, 0]
click at [1285, 530] on button "button" at bounding box center [1287, 531] width 30 height 30
